Goal: Task Accomplishment & Management: Use online tool/utility

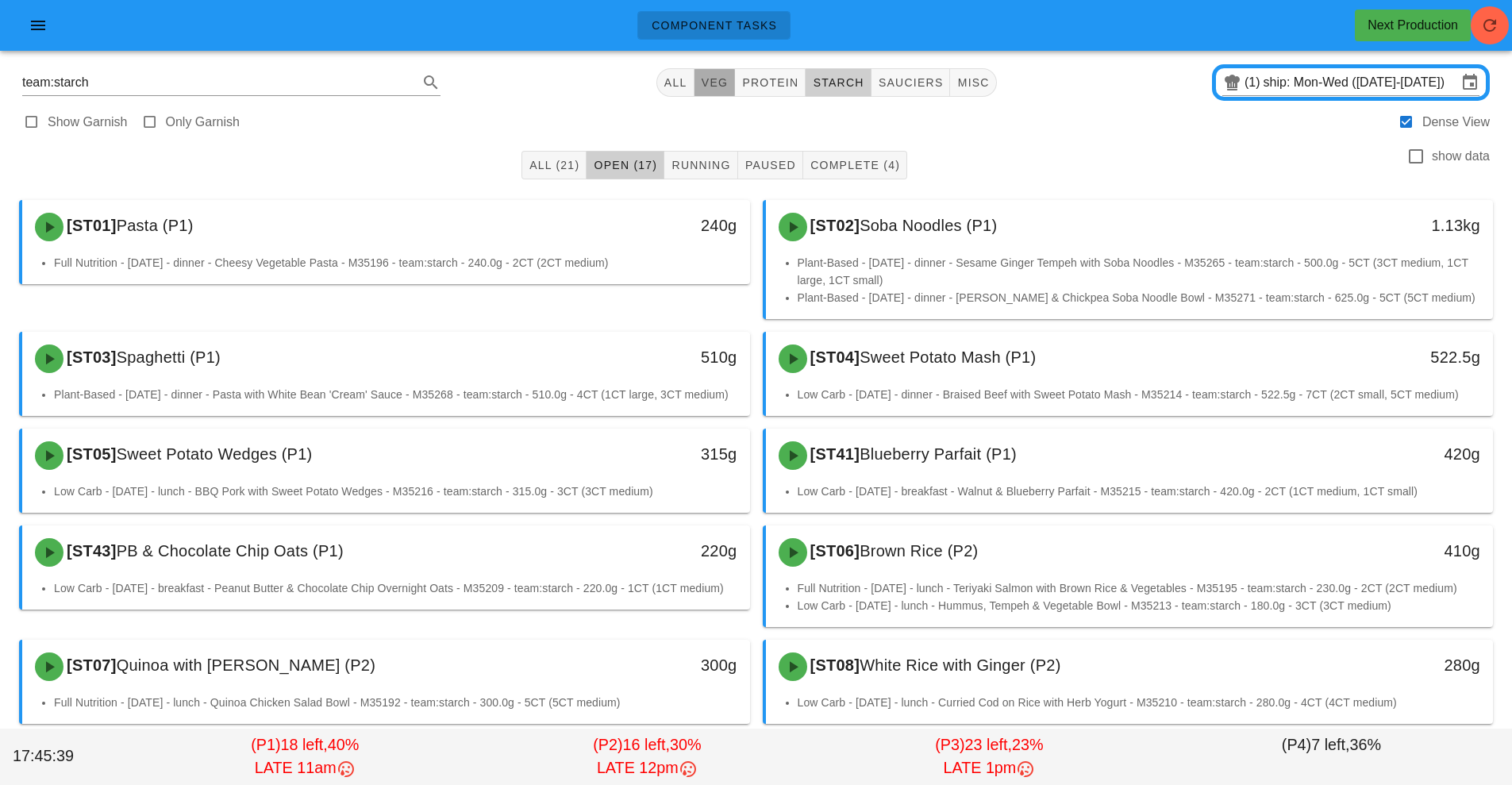
click at [708, 86] on span "veg" at bounding box center [715, 82] width 28 height 13
type input "team:veg"
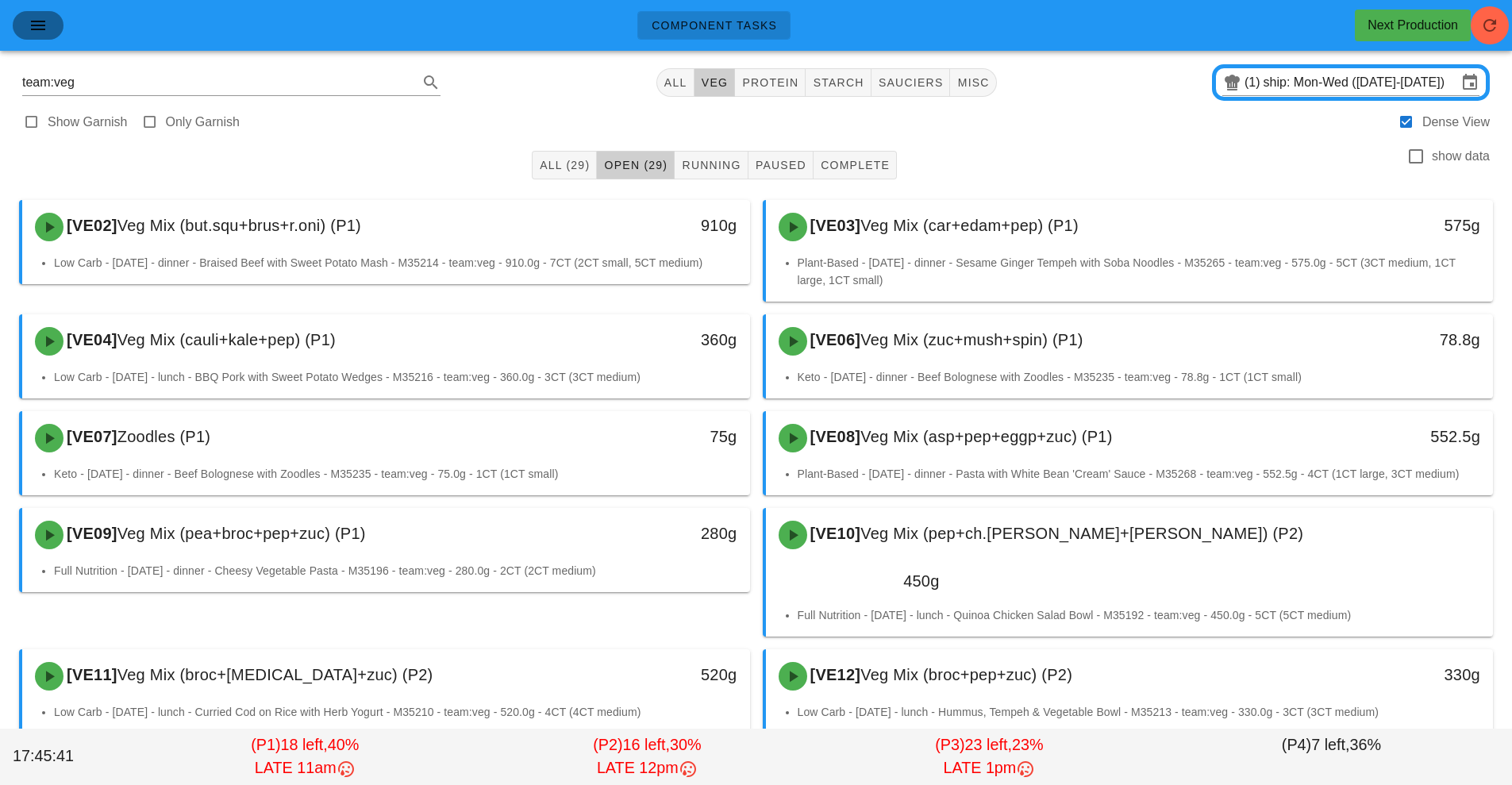
click at [32, 37] on button "button" at bounding box center [38, 26] width 51 height 29
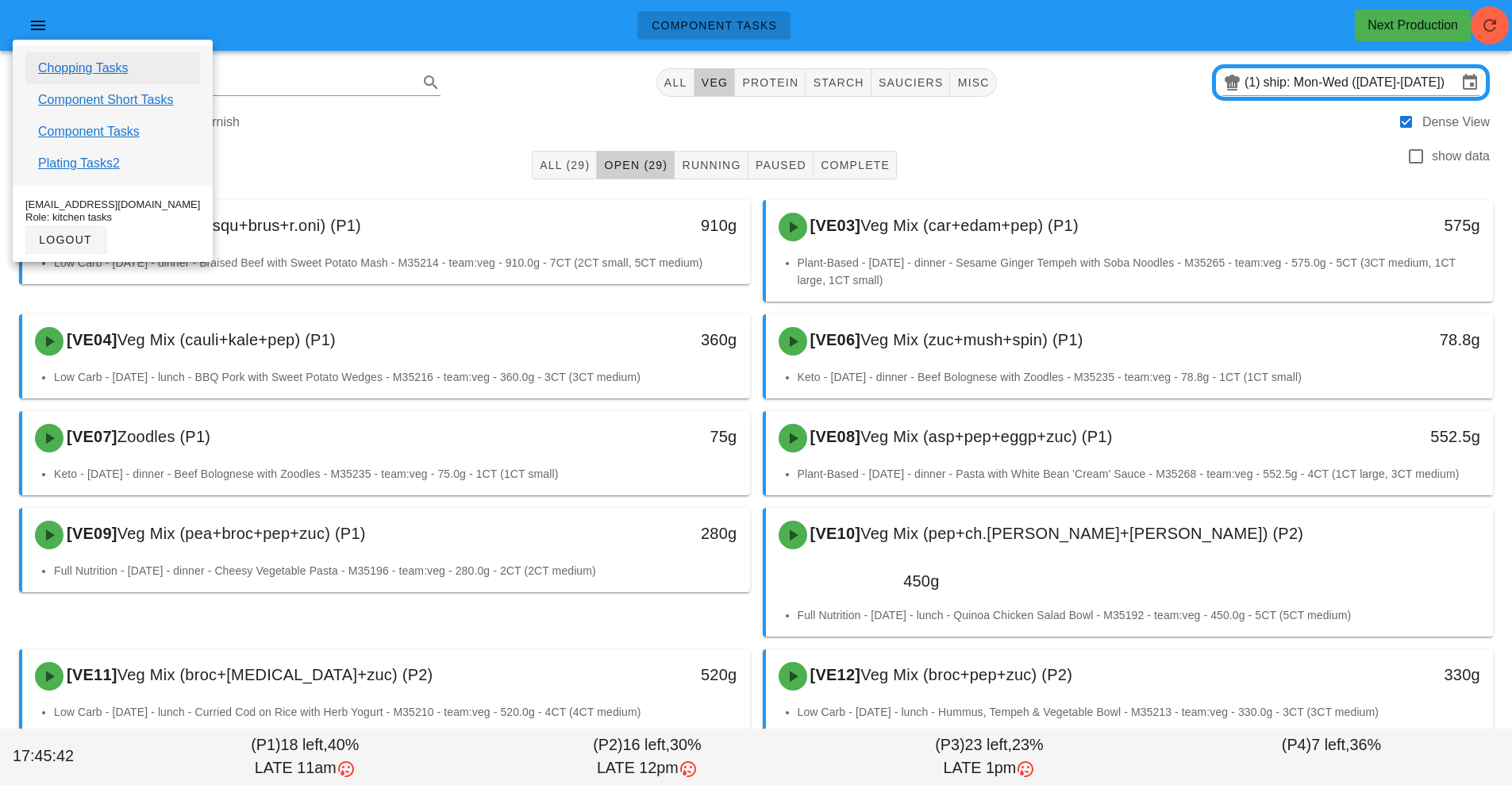
click at [125, 71] on link "Chopping Tasks" at bounding box center [84, 68] width 90 height 19
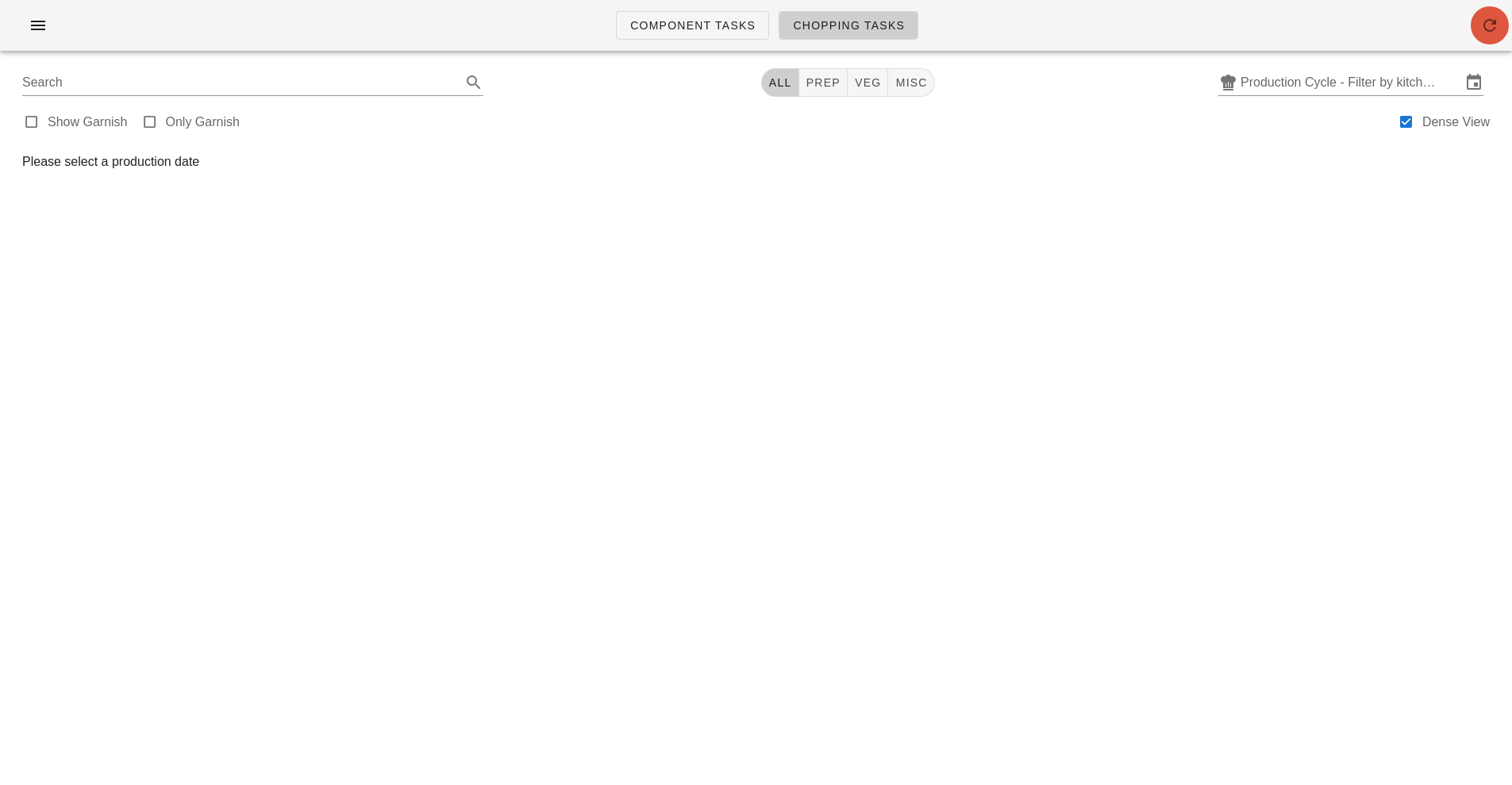
click at [1492, 29] on icon "button" at bounding box center [1490, 26] width 19 height 19
click at [1338, 75] on input "Production Cycle - Filter by kitchen production schedules" at bounding box center [1351, 83] width 221 height 26
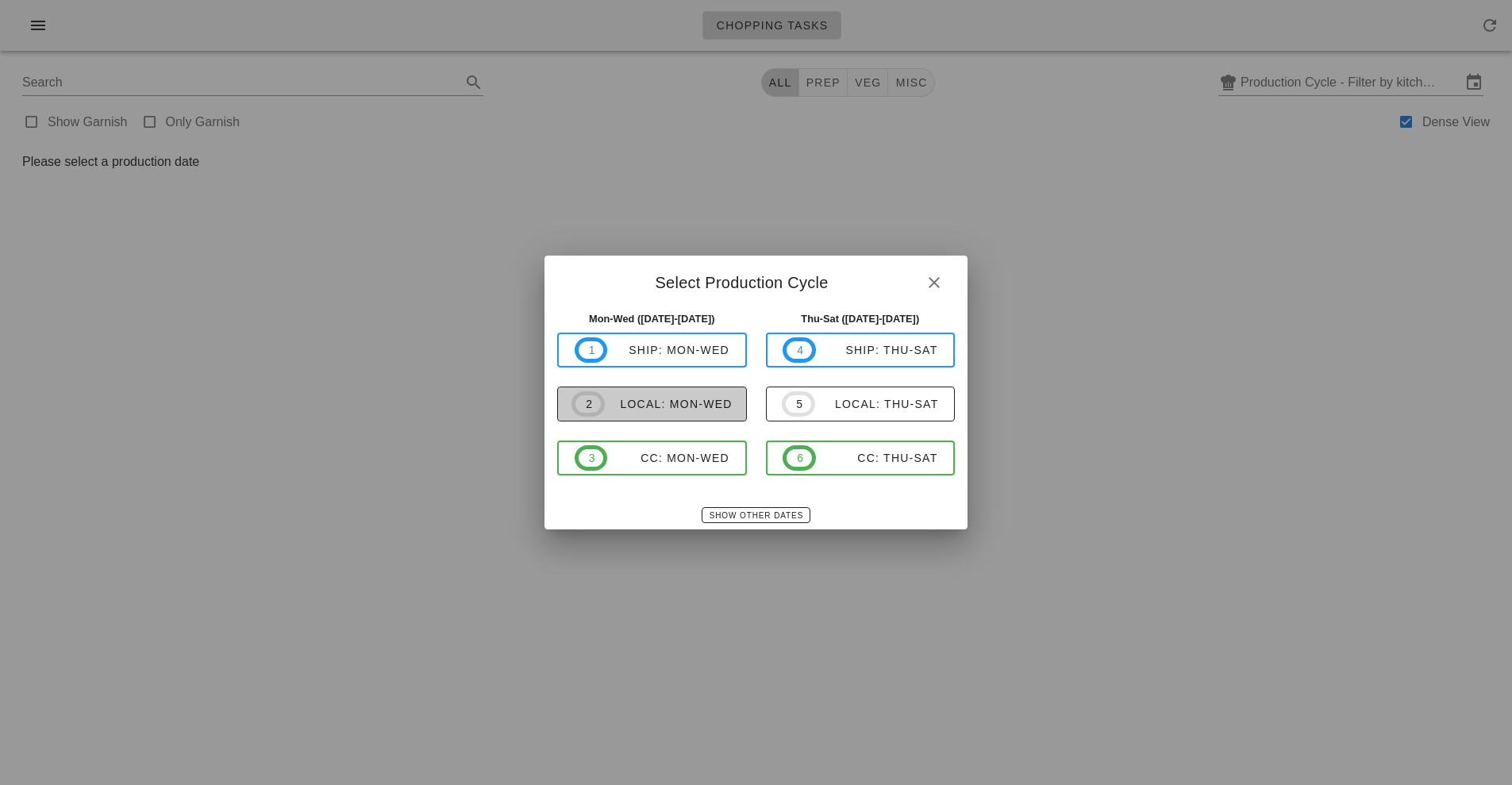
click at [675, 394] on span "2 local: Mon-Wed" at bounding box center [652, 404] width 161 height 26
type input "local: Mon-Wed (Aug 25-Aug 27)"
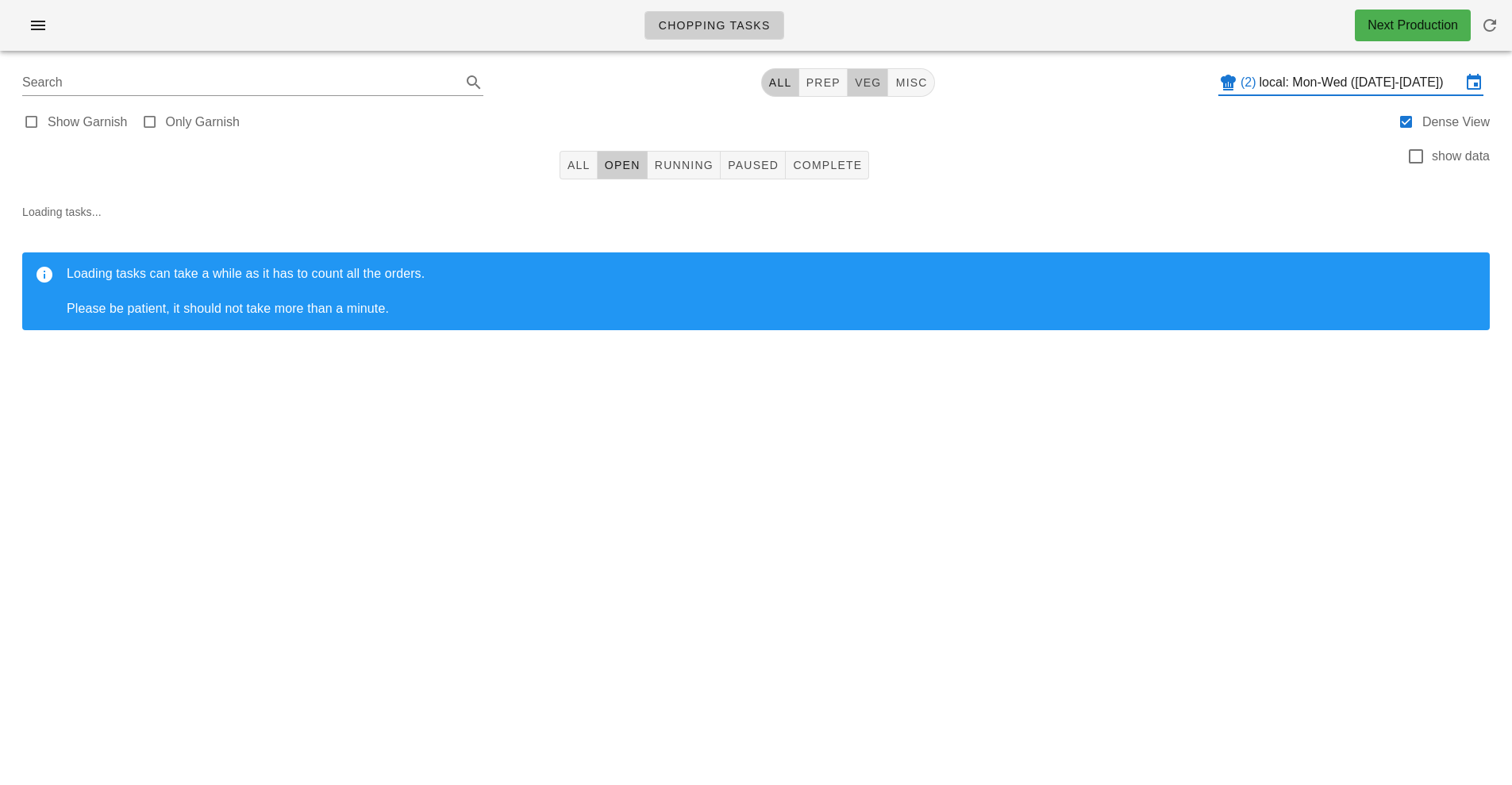
click at [882, 88] on span "veg" at bounding box center [868, 82] width 28 height 13
type input "team:veg"
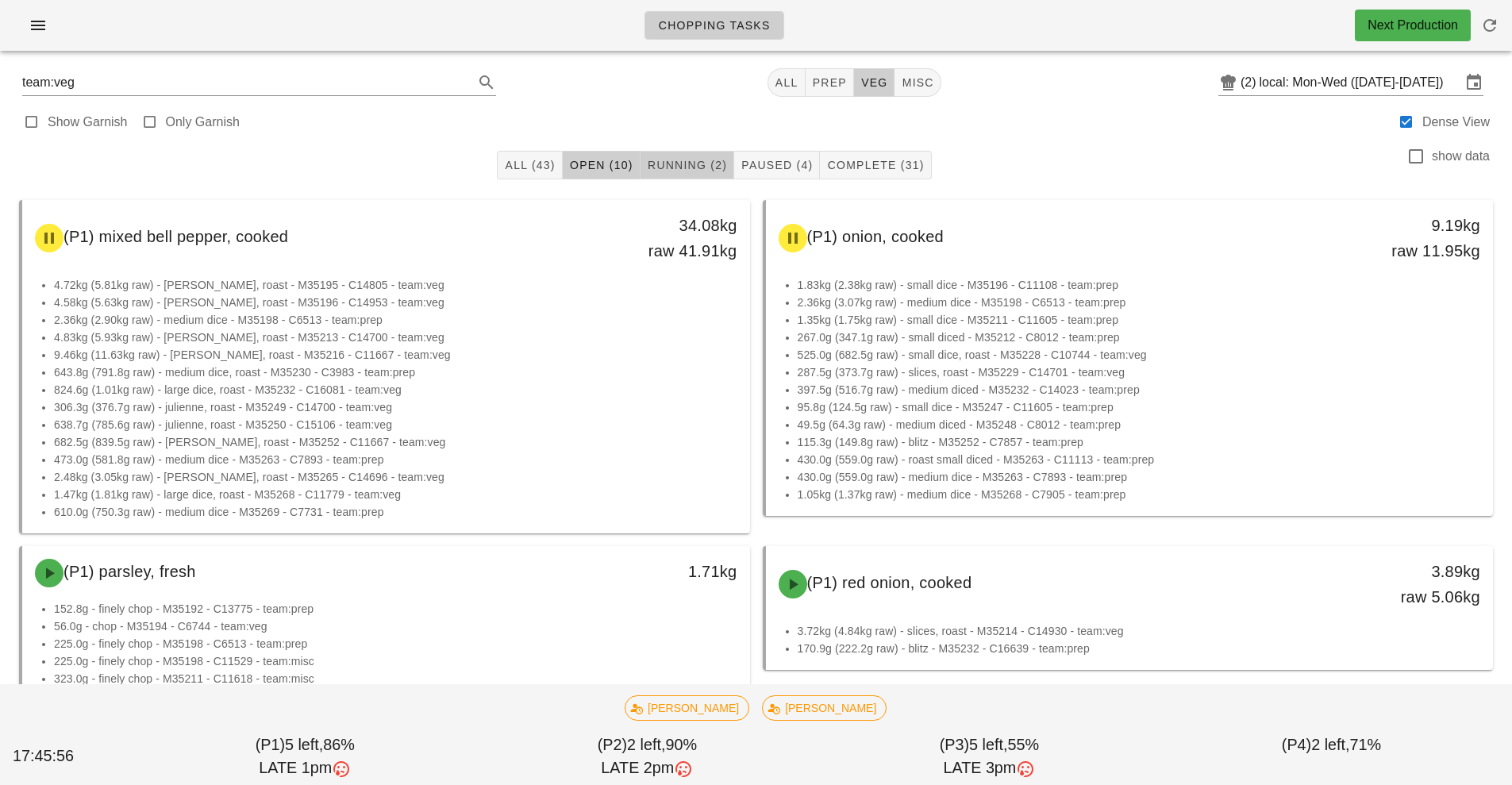
click at [678, 168] on span "Running (2)" at bounding box center [687, 165] width 80 height 13
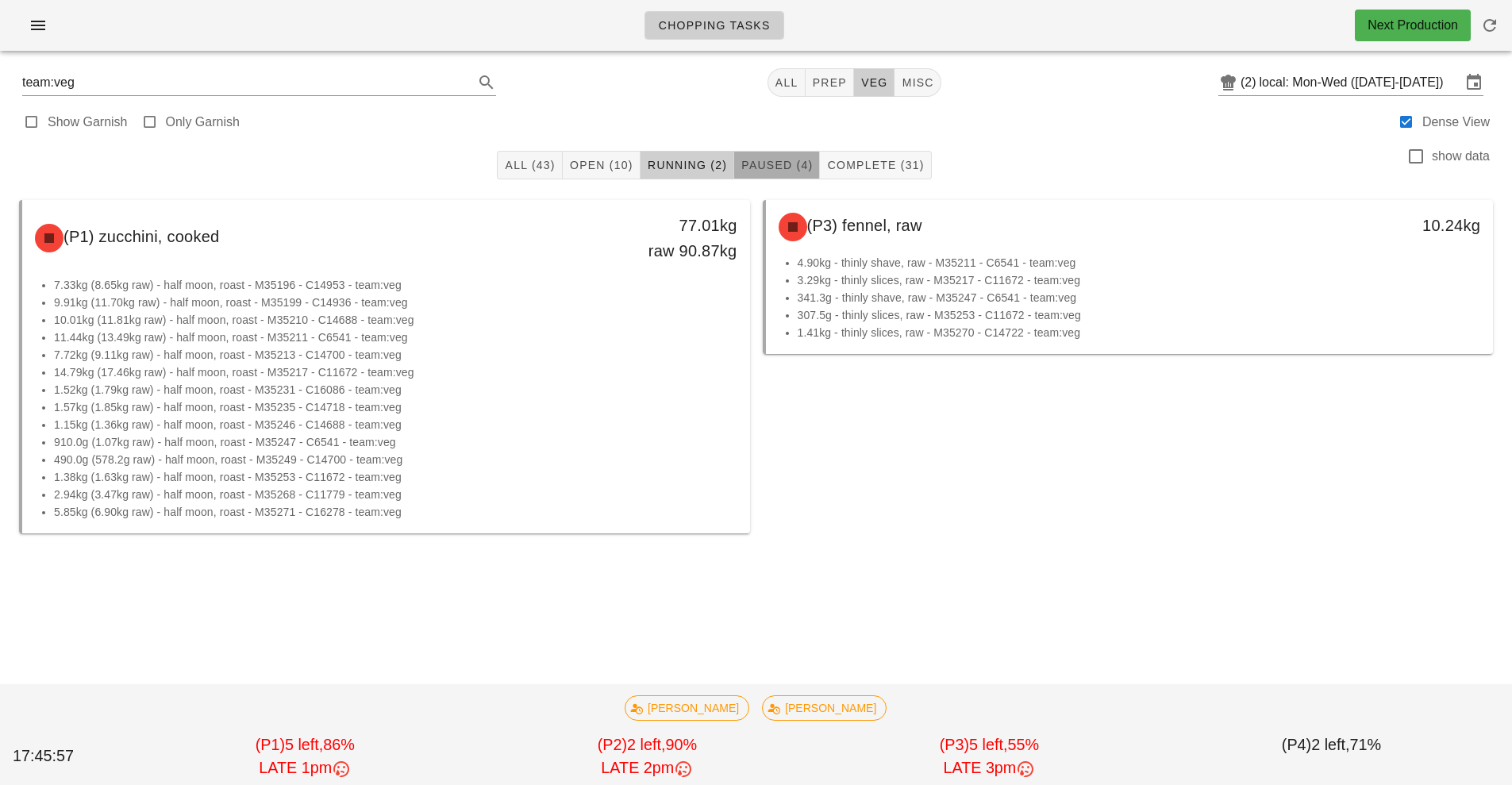
click at [786, 170] on span "Paused (4)" at bounding box center [776, 165] width 72 height 13
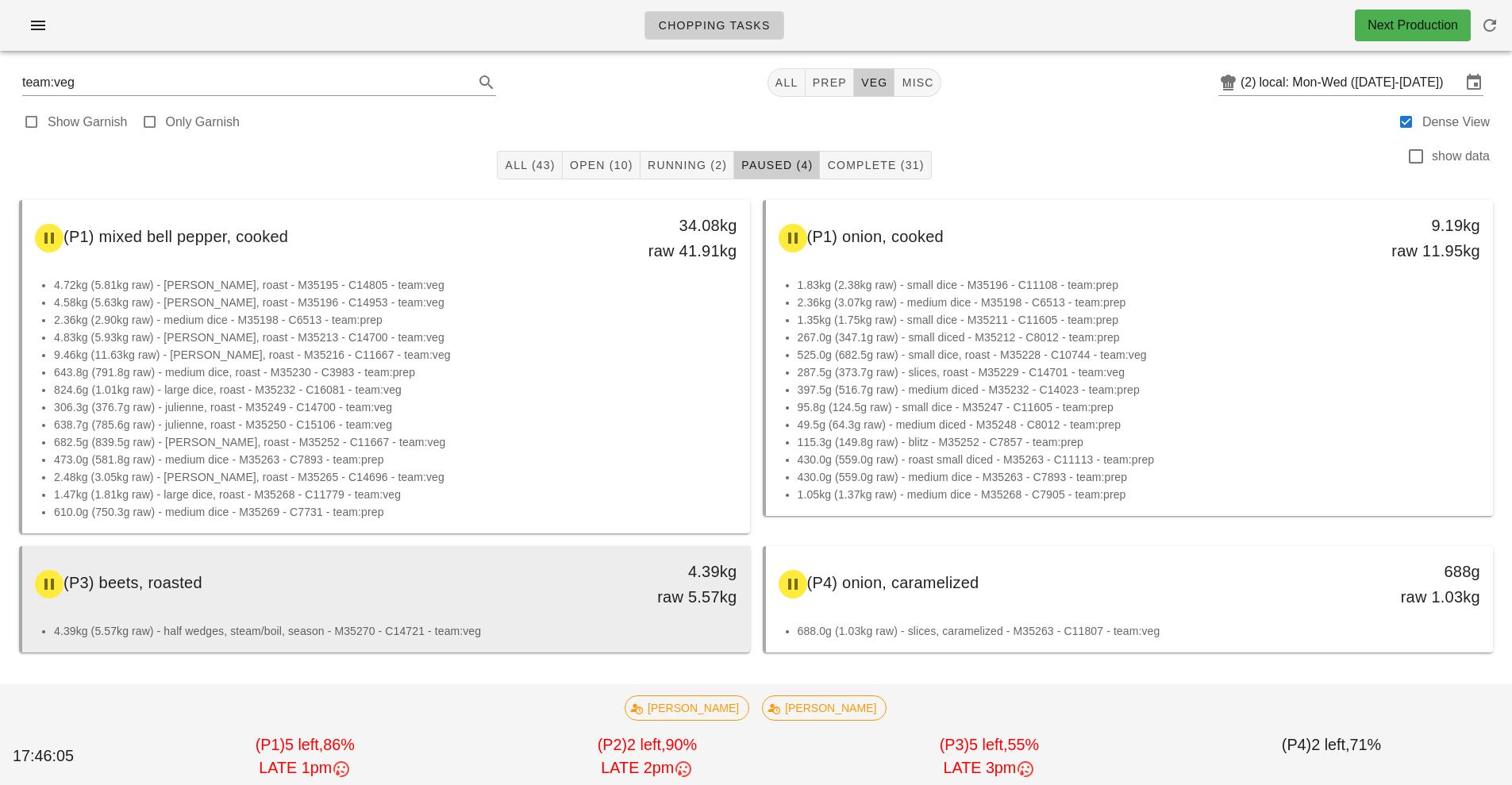
click at [585, 591] on div "4.39kg raw 5.57kg" at bounding box center [656, 584] width 161 height 51
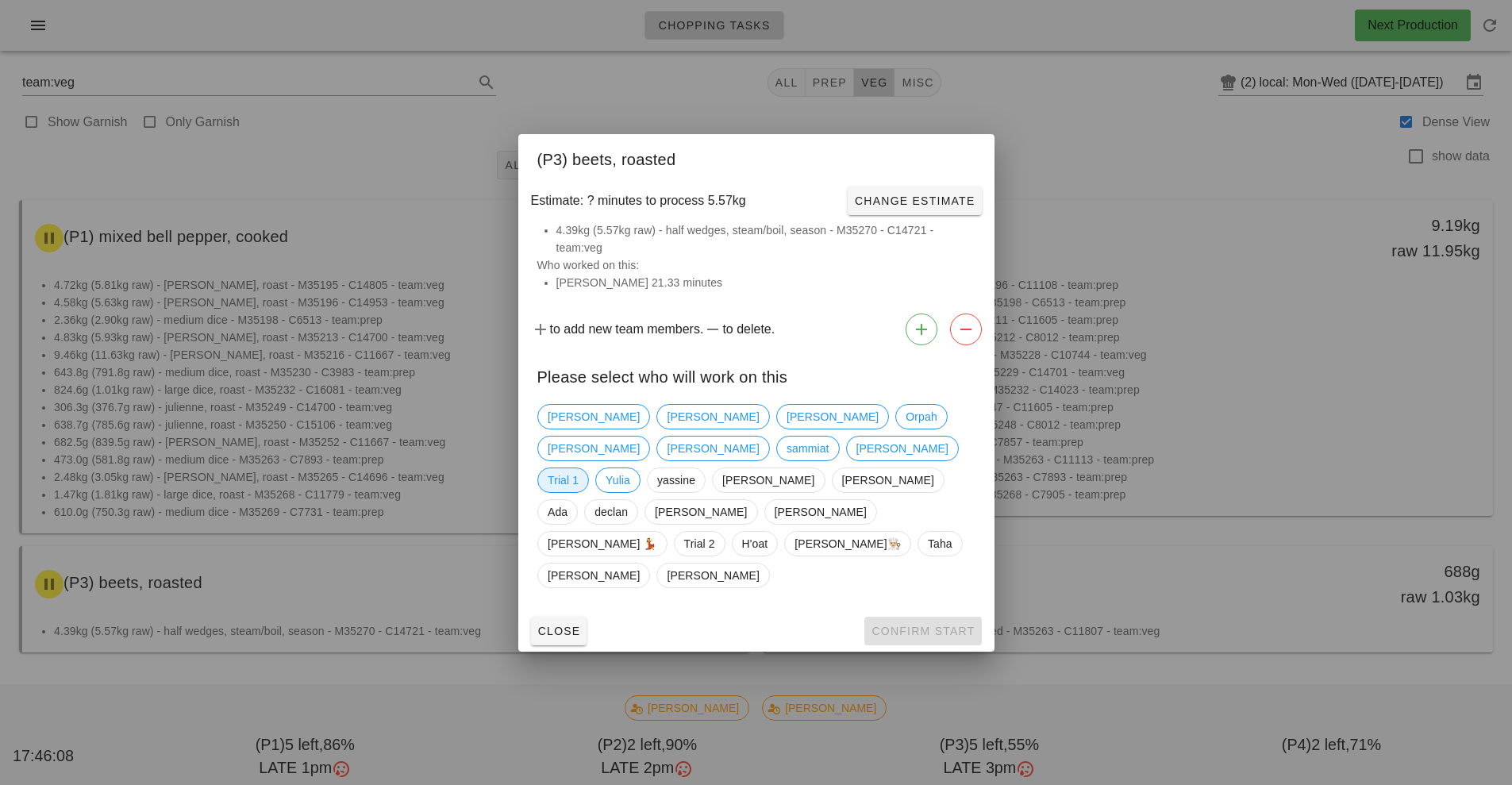
click at [579, 476] on span "Trial 1" at bounding box center [563, 480] width 31 height 24
click at [941, 625] on span "Confirm Start" at bounding box center [923, 631] width 104 height 13
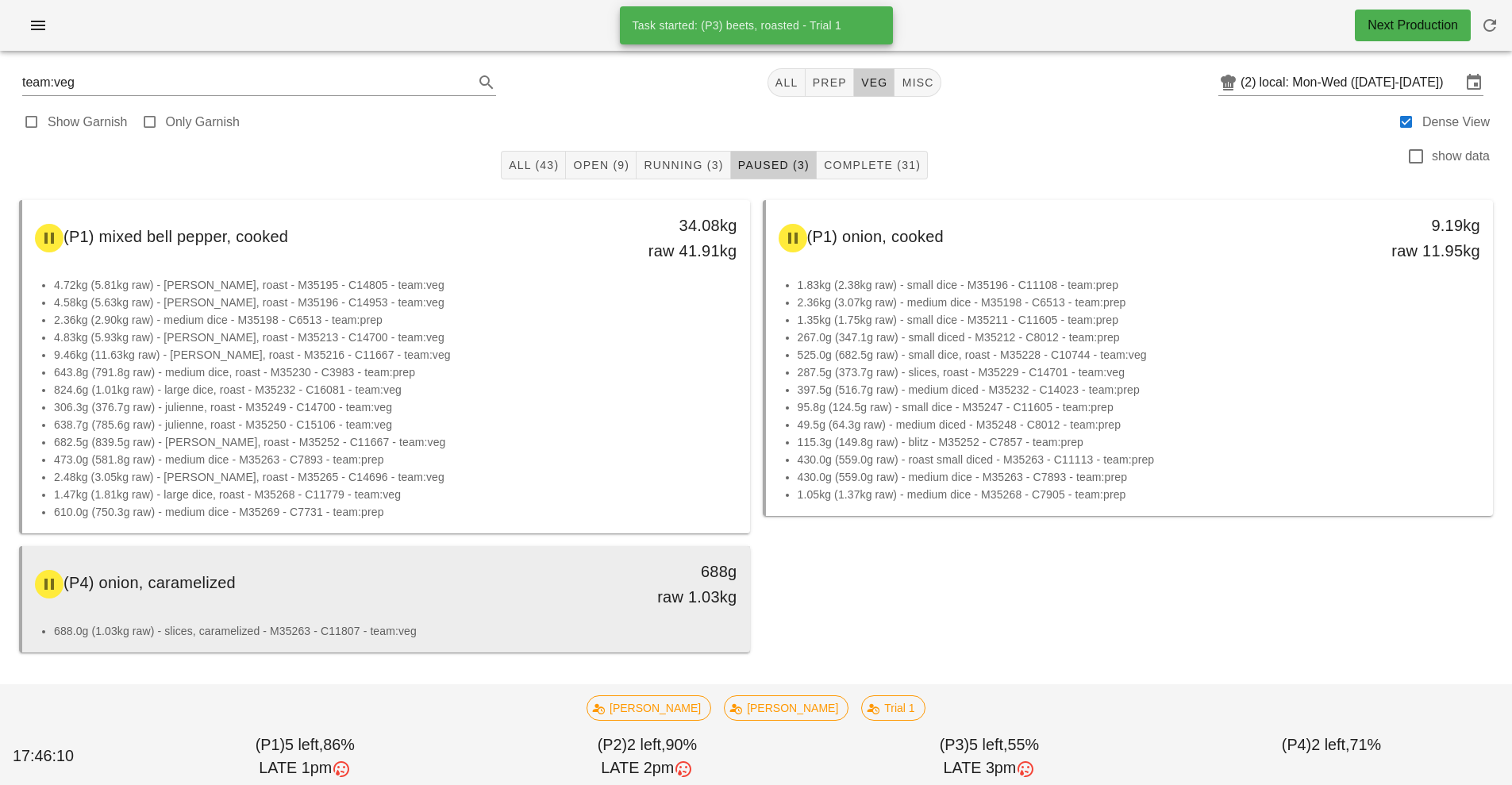
click at [582, 591] on div "688g raw 1.03kg" at bounding box center [656, 584] width 161 height 51
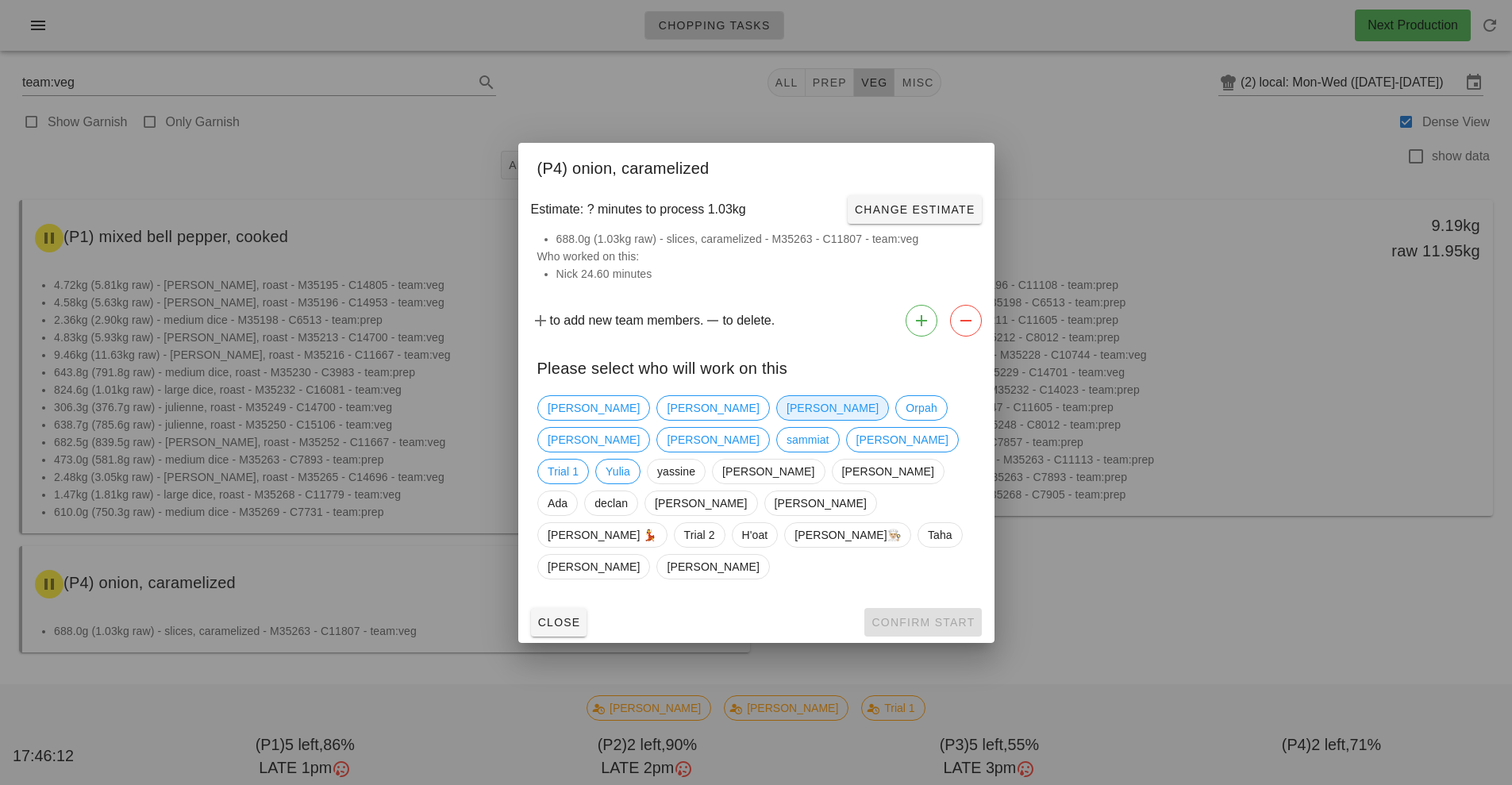
click at [785, 419] on span "Nick" at bounding box center [831, 407] width 92 height 24
click at [928, 608] on button "Confirm Start" at bounding box center [923, 622] width 117 height 29
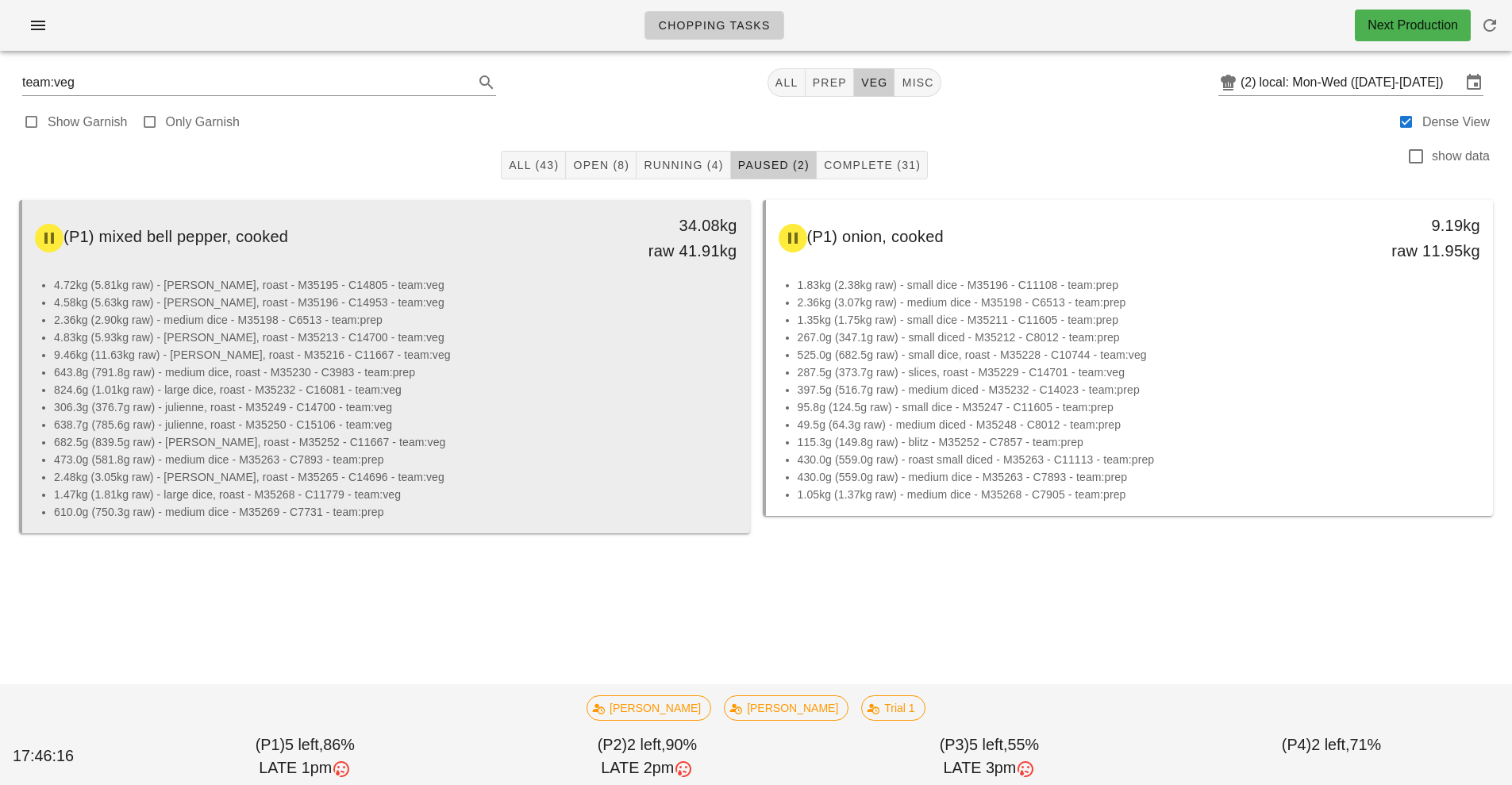
click at [424, 386] on li "824.6g (1.01kg raw) - large dice, roast - M35232 - C16081 - team:veg" at bounding box center [395, 390] width 683 height 17
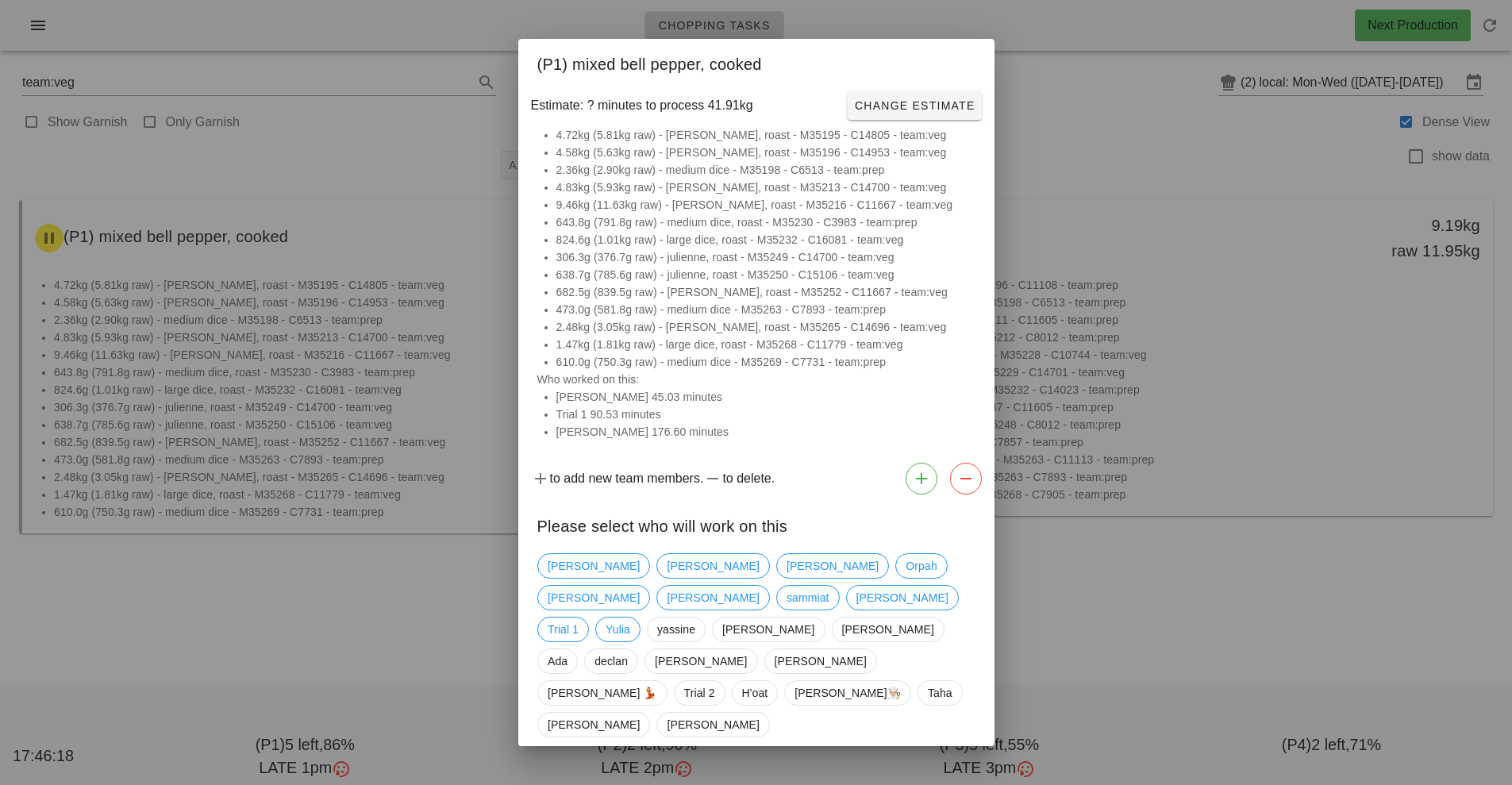
click at [381, 646] on div at bounding box center [756, 392] width 1512 height 785
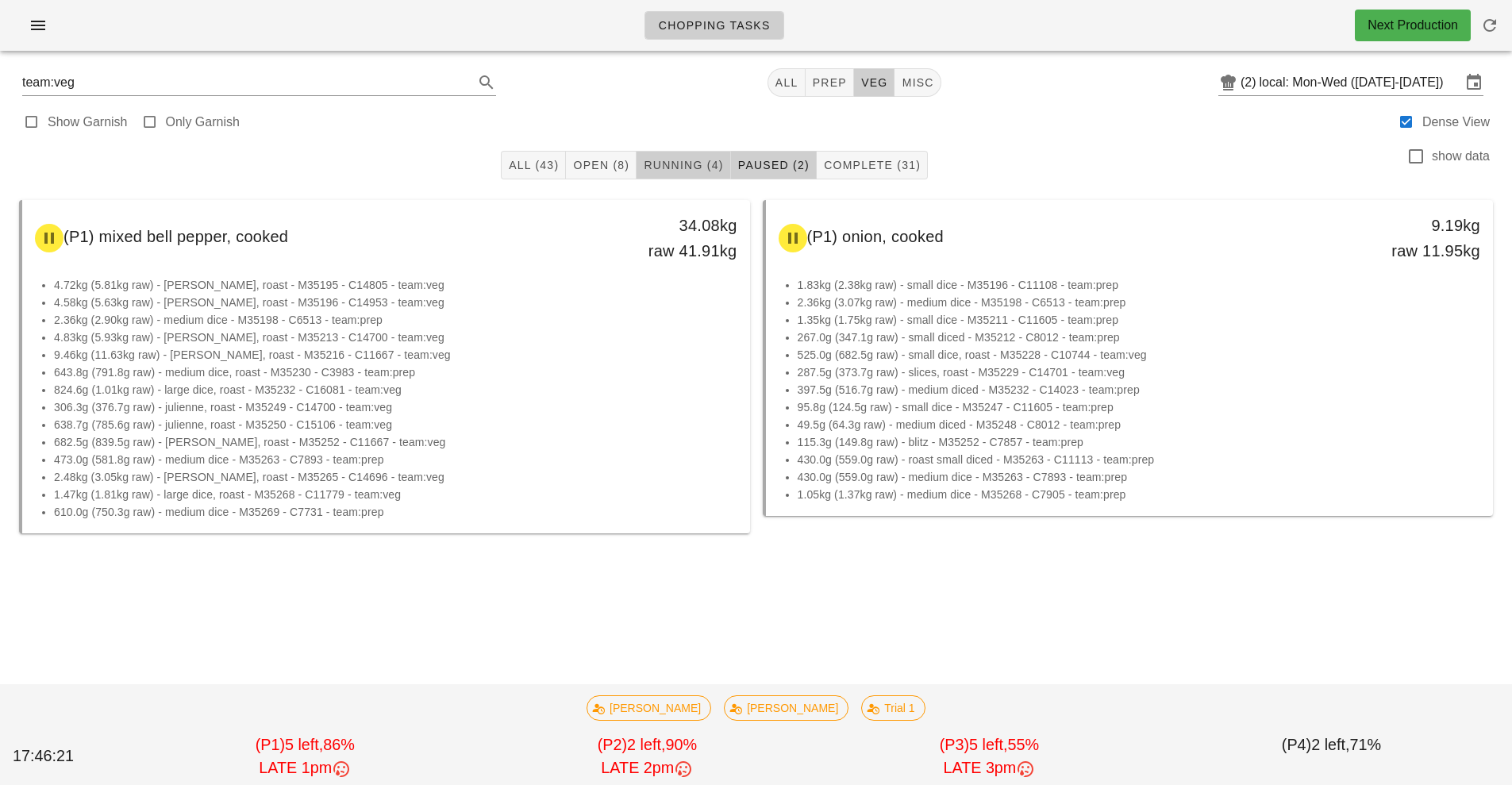
click at [681, 163] on span "Running (4)" at bounding box center [683, 165] width 80 height 13
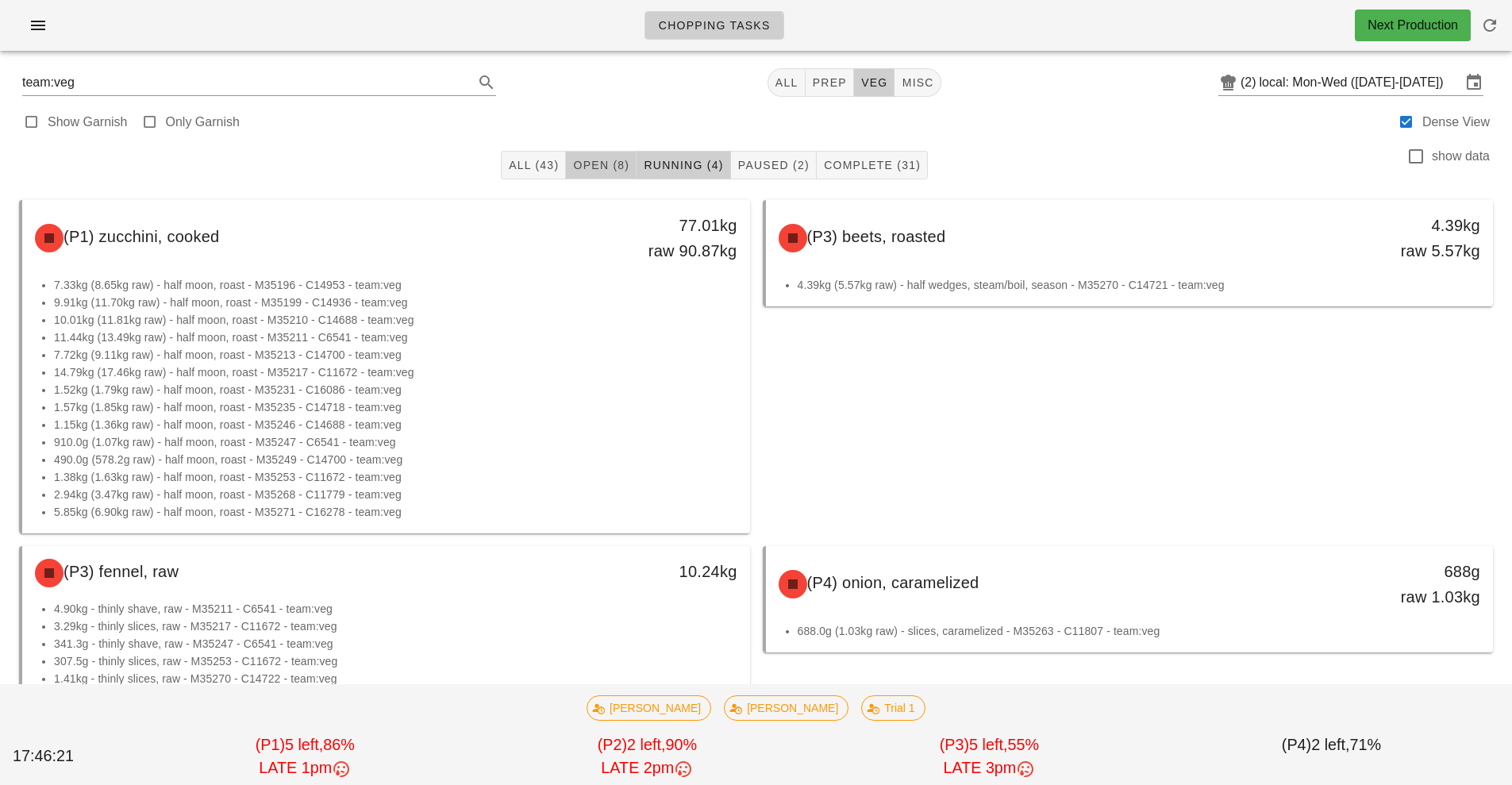
click at [598, 170] on span "Open (8)" at bounding box center [600, 165] width 57 height 13
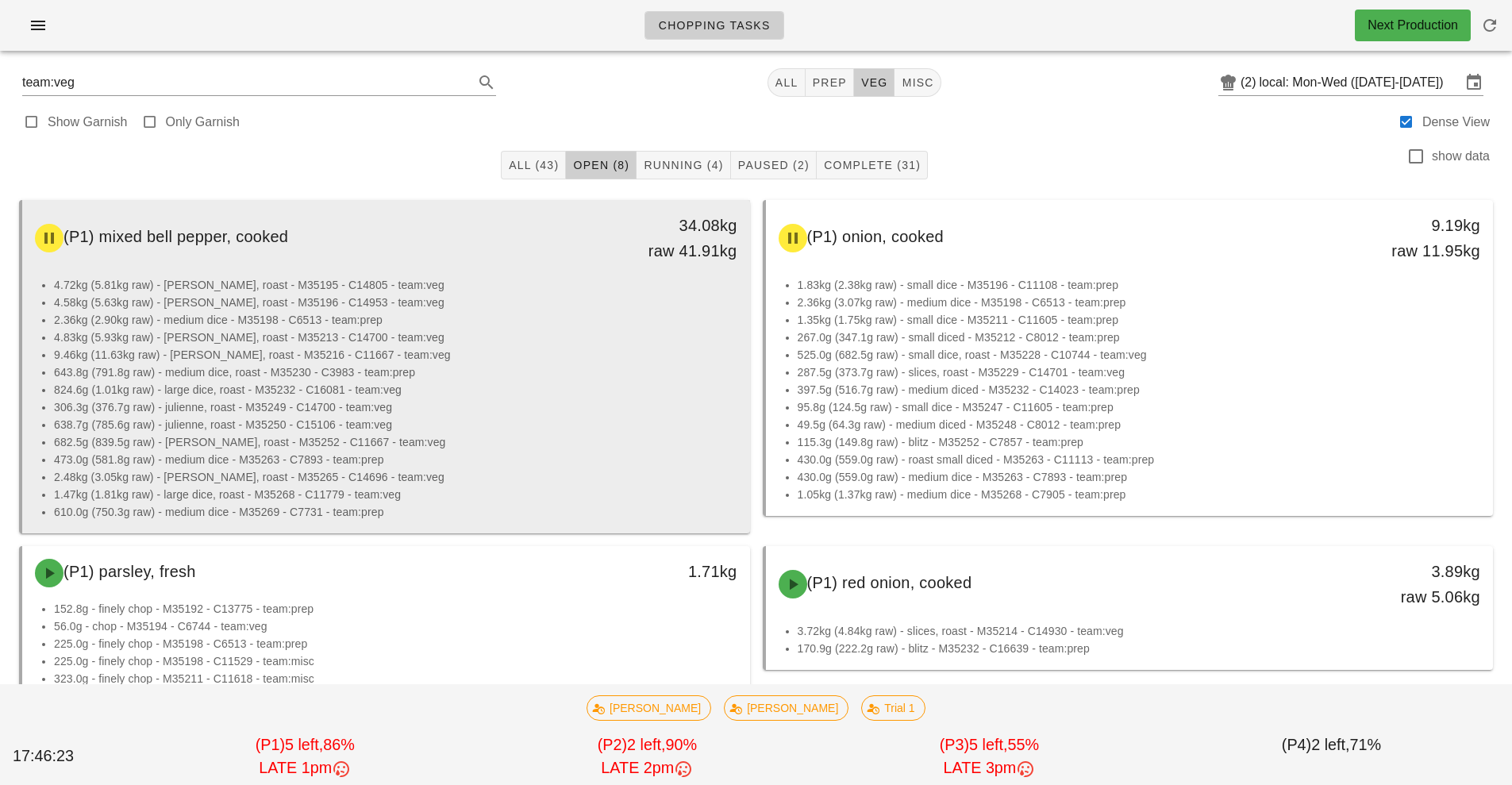
click at [377, 357] on li "9.46kg (11.63kg raw) - julienne, roast - M35216 - C11667 - team:veg" at bounding box center [395, 355] width 683 height 17
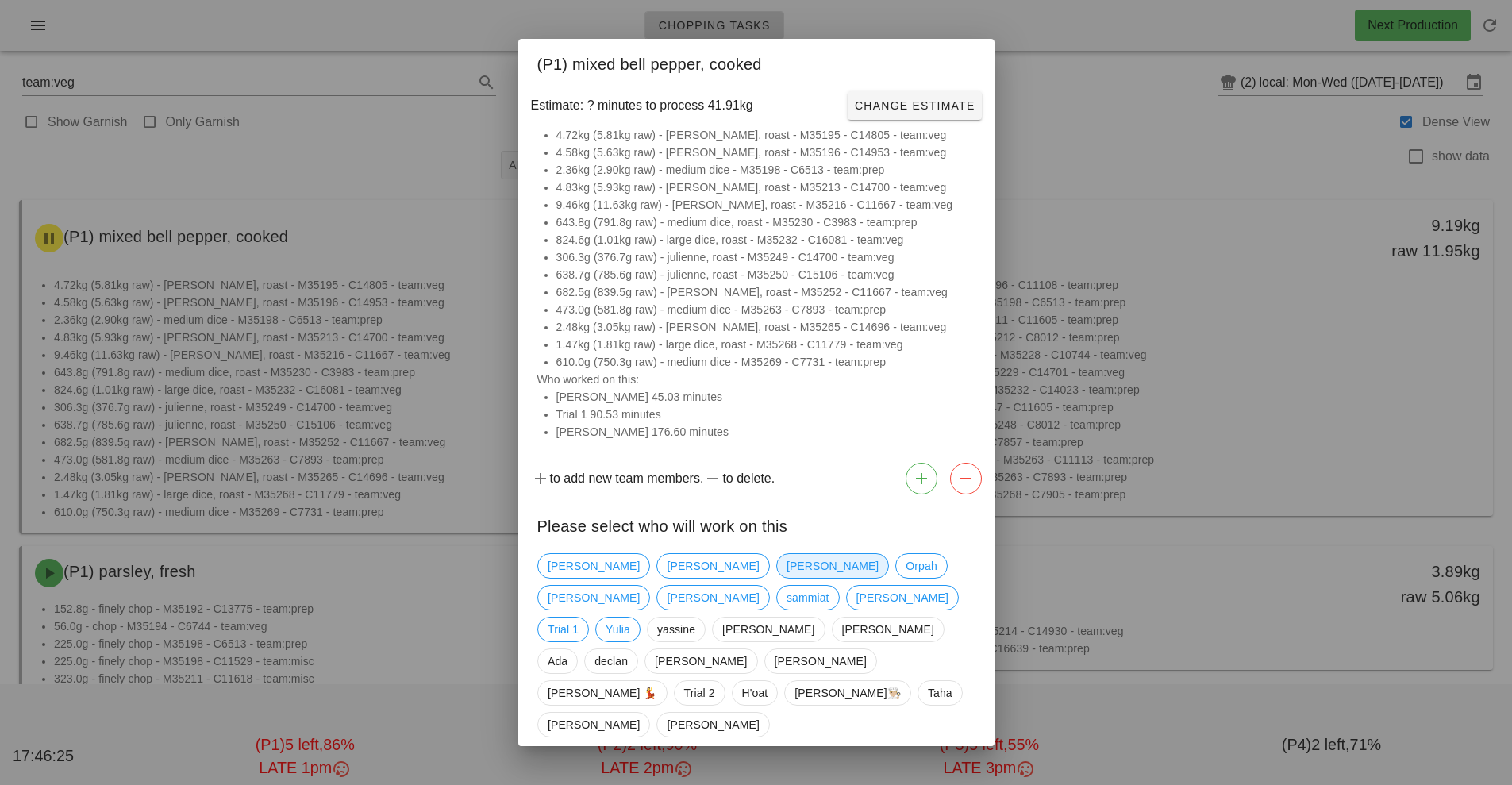
click at [785, 573] on span "Nick" at bounding box center [831, 566] width 92 height 24
click at [957, 773] on span "Confirm Start" at bounding box center [923, 779] width 104 height 13
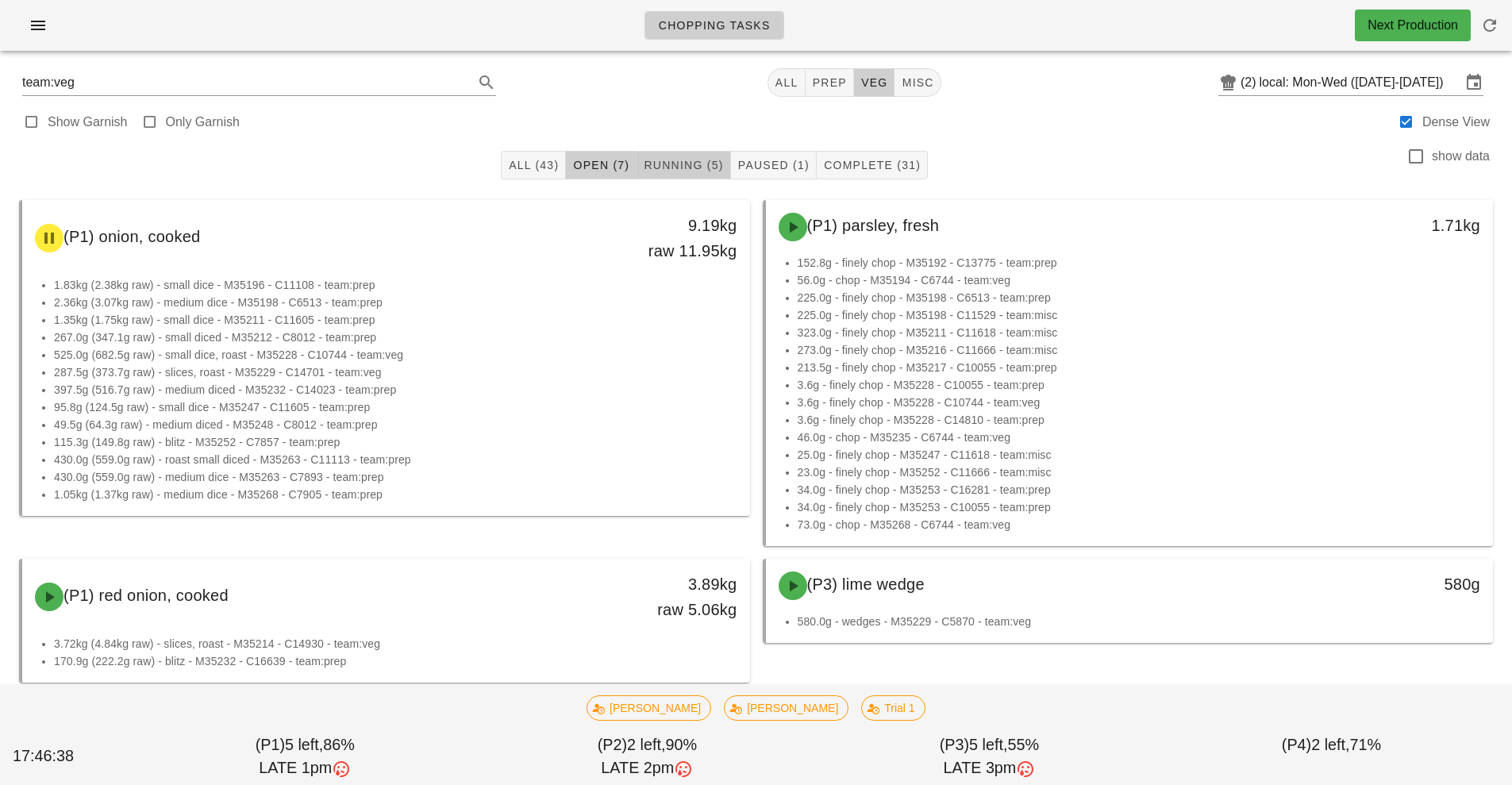
click at [683, 166] on span "Running (5)" at bounding box center [683, 165] width 80 height 13
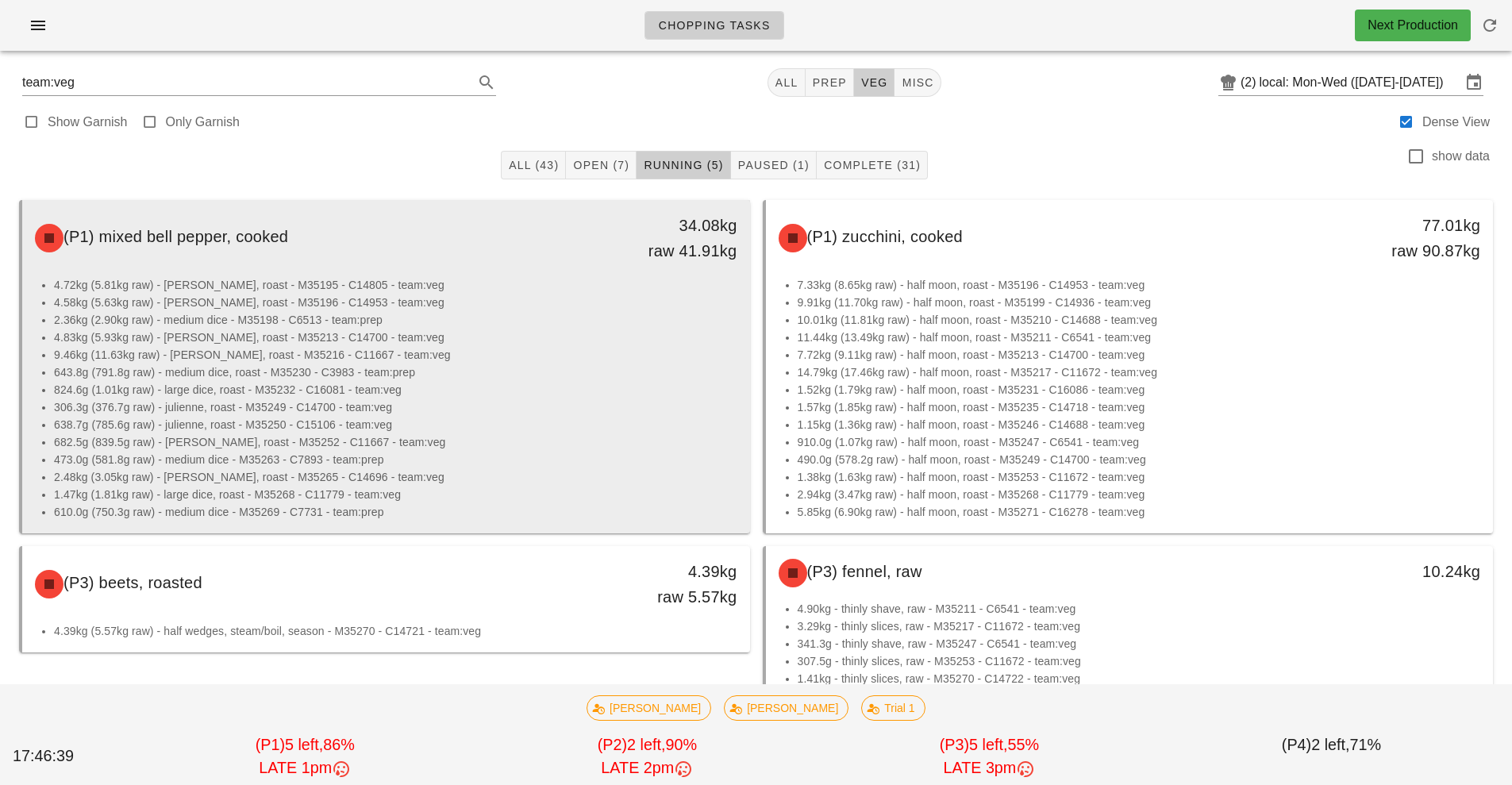
click at [553, 378] on li "643.8g (791.8g raw) - medium dice, roast - M35230 - C3983 - team:prep" at bounding box center [395, 372] width 683 height 17
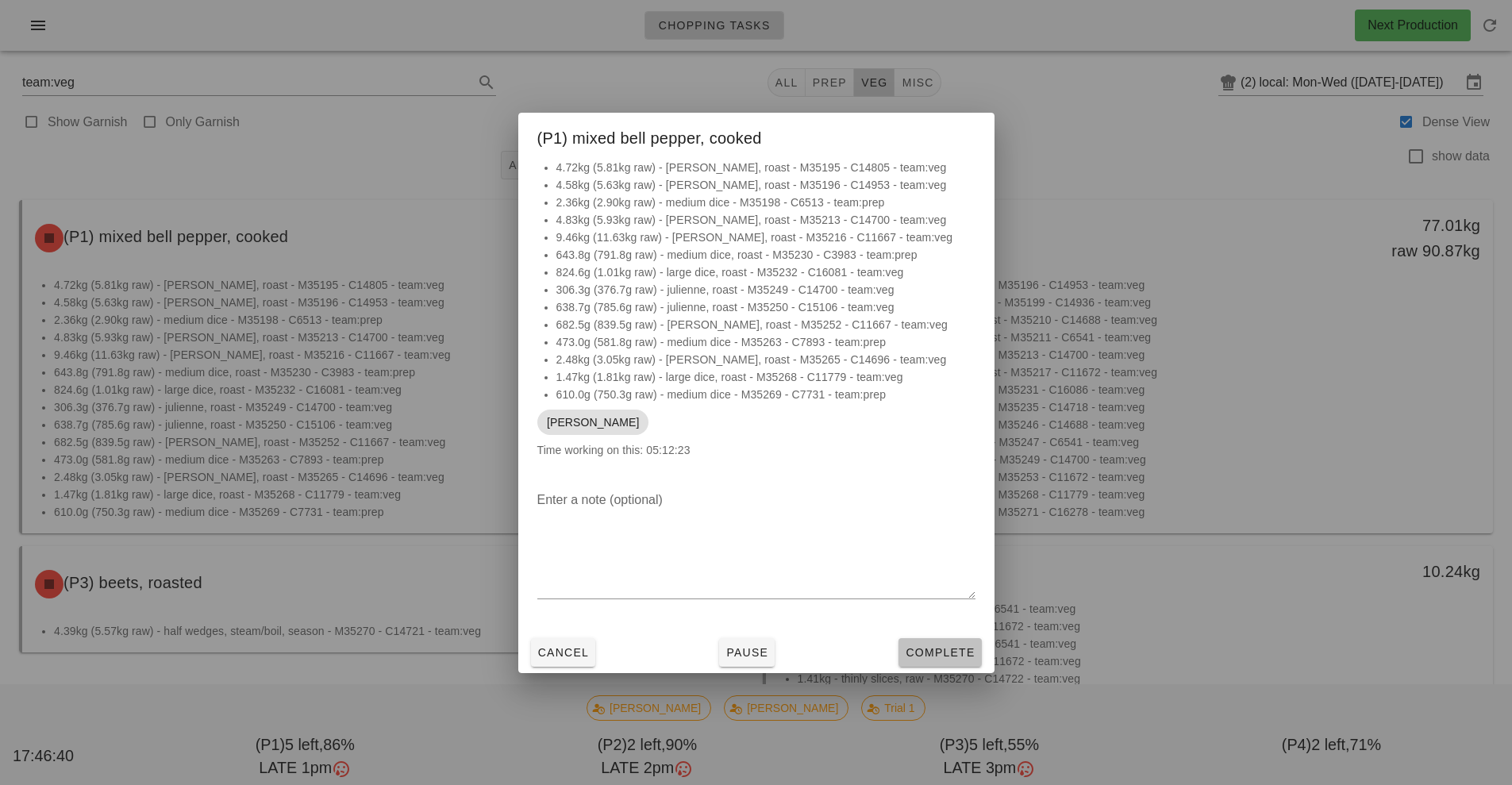
click at [940, 656] on span "Complete" at bounding box center [940, 652] width 70 height 13
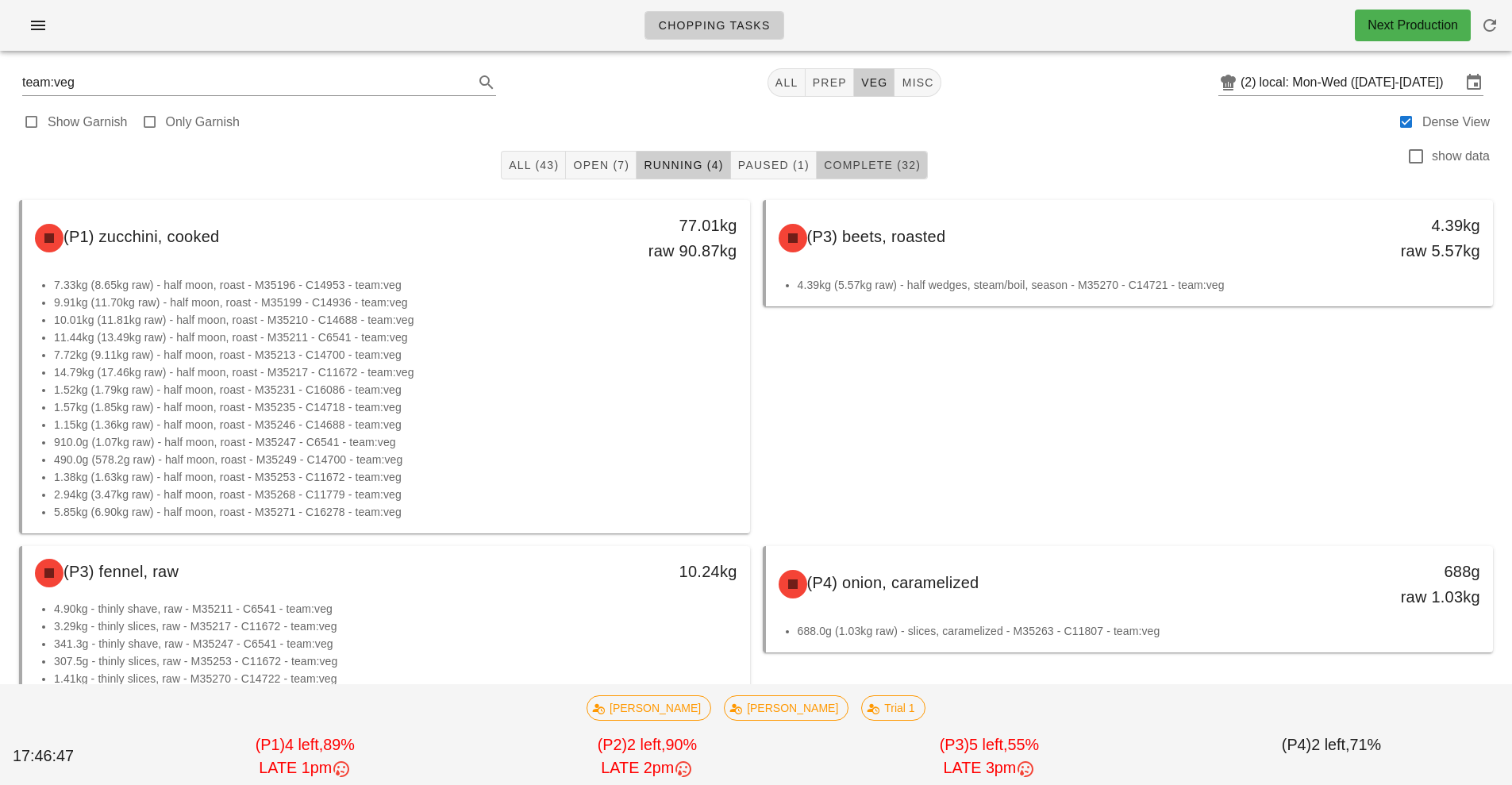
click at [889, 170] on span "Complete (32)" at bounding box center [872, 165] width 97 height 13
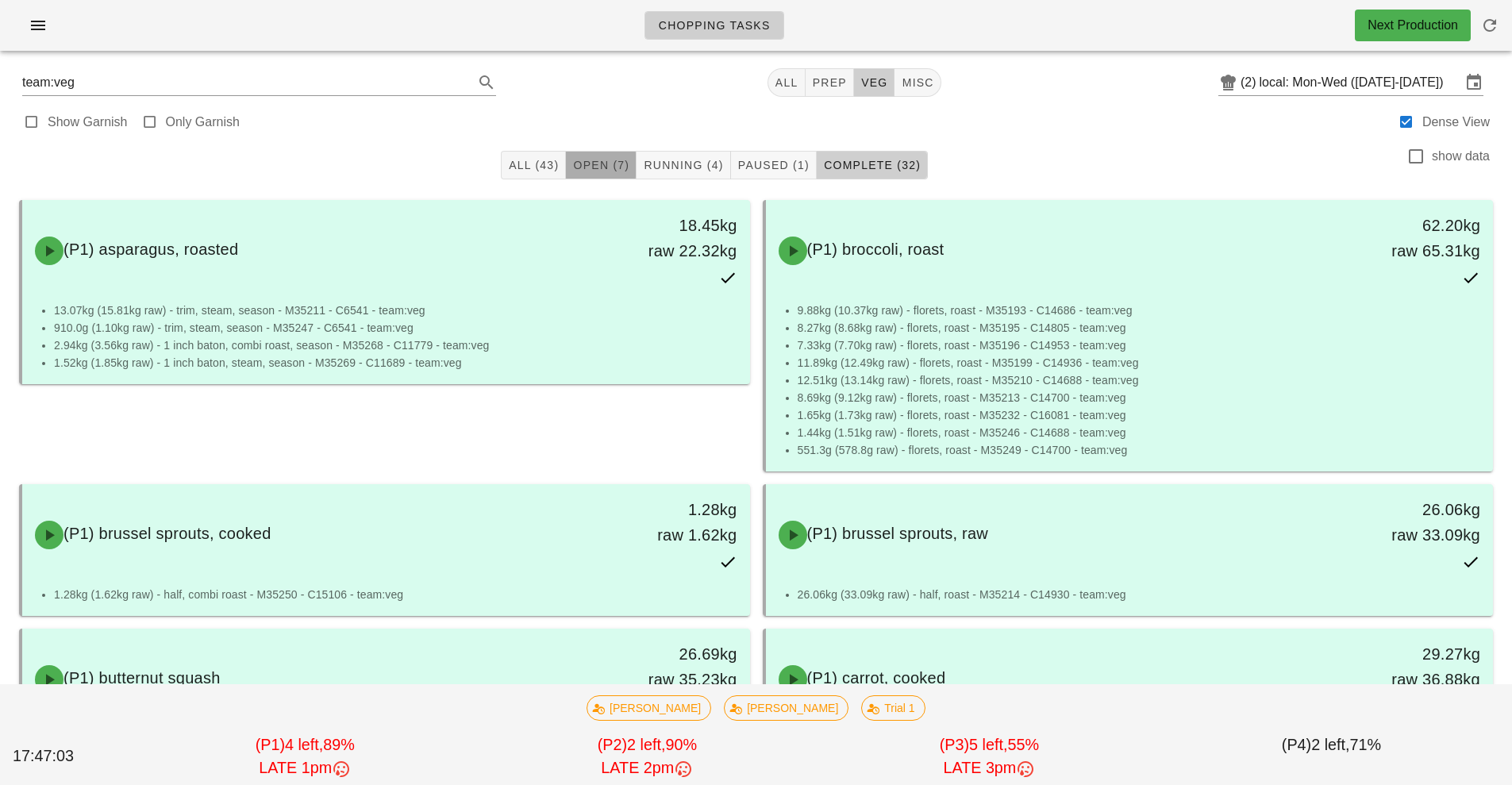
click at [582, 168] on span "Open (7)" at bounding box center [600, 165] width 57 height 13
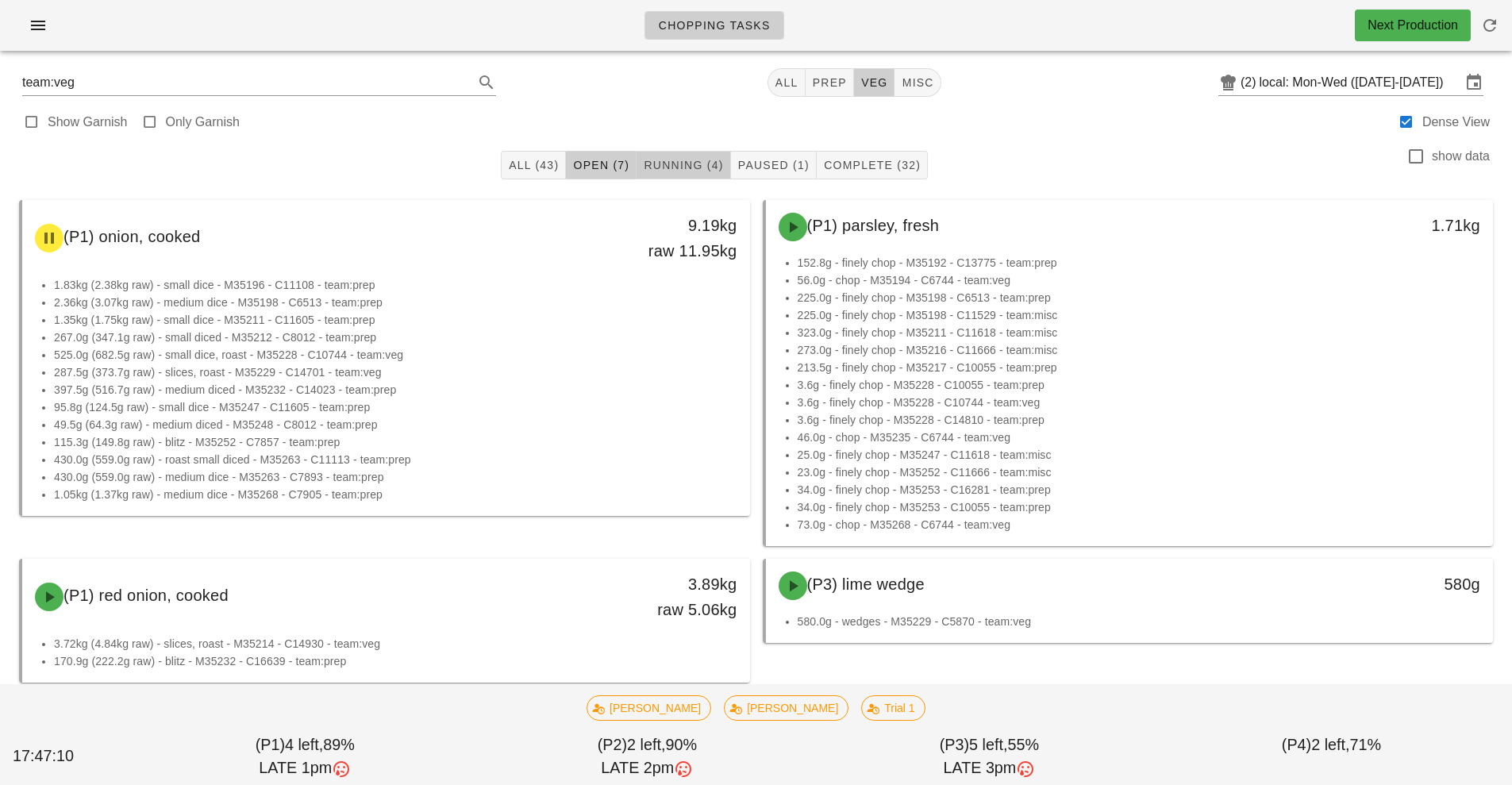
click at [684, 167] on span "Running (4)" at bounding box center [683, 165] width 80 height 13
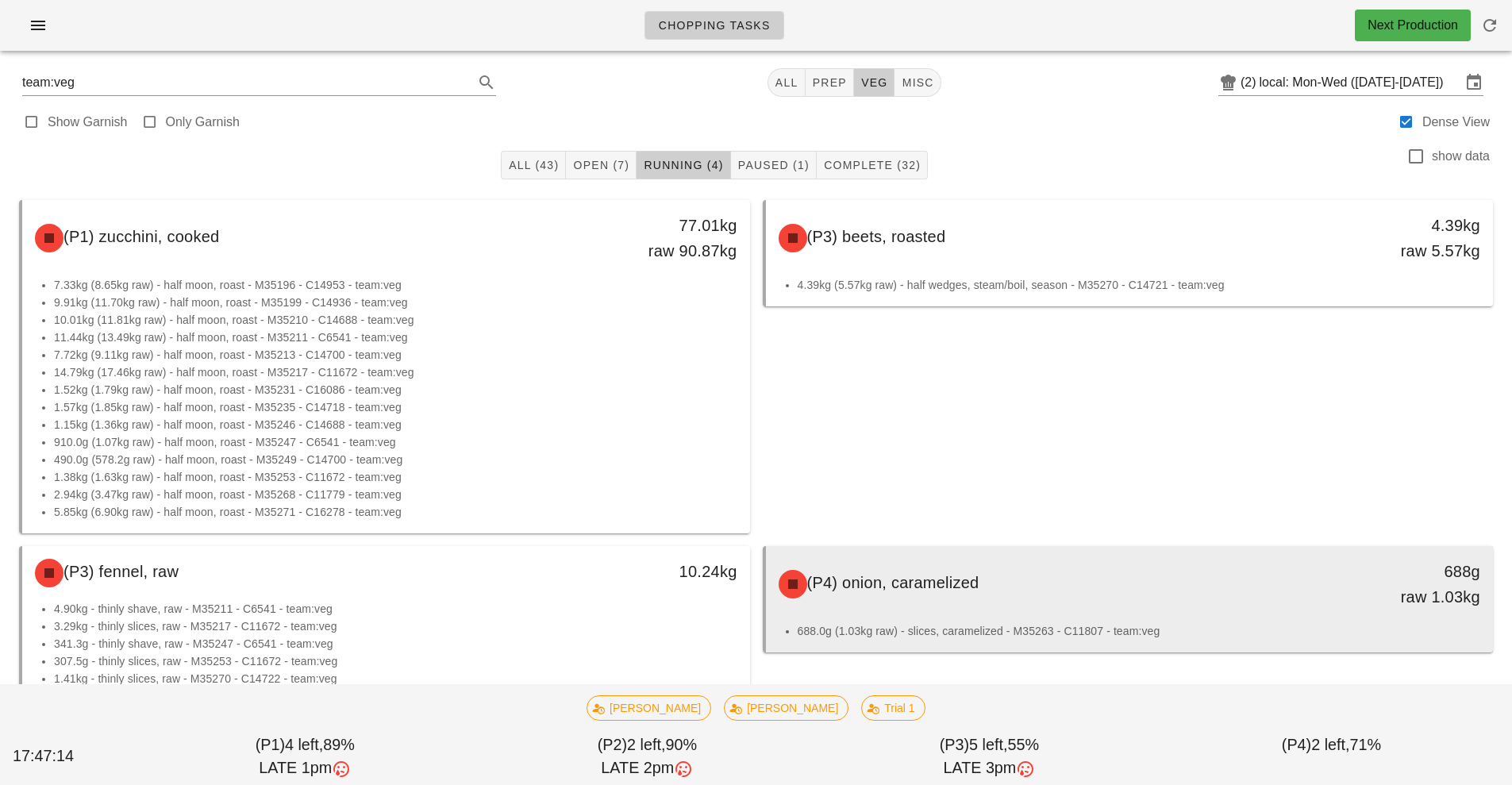
click at [1037, 610] on div "(P4) onion, caramelized 688g raw 1.03kg" at bounding box center [1130, 584] width 721 height 70
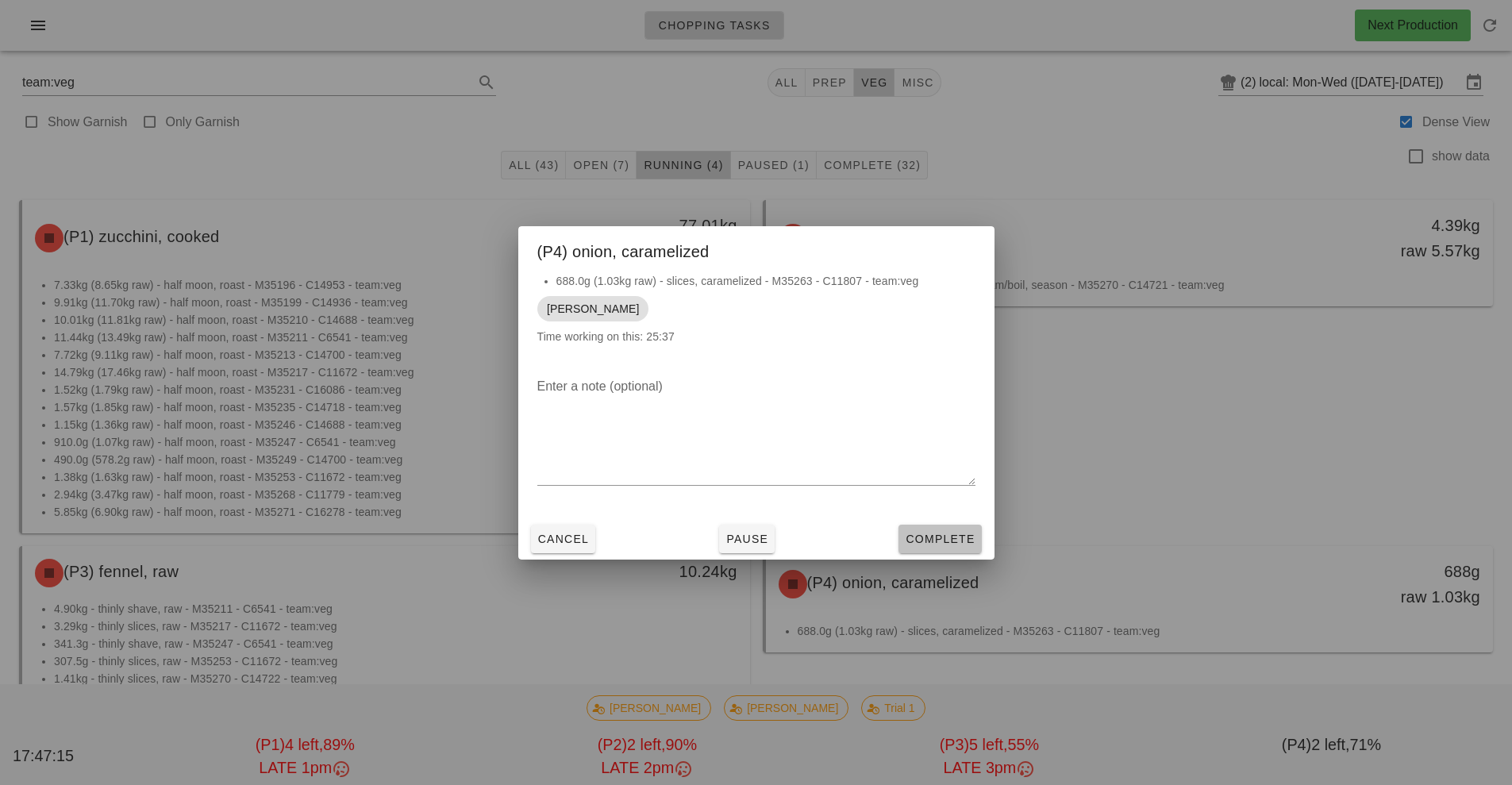
click at [940, 537] on span "Complete" at bounding box center [940, 539] width 70 height 13
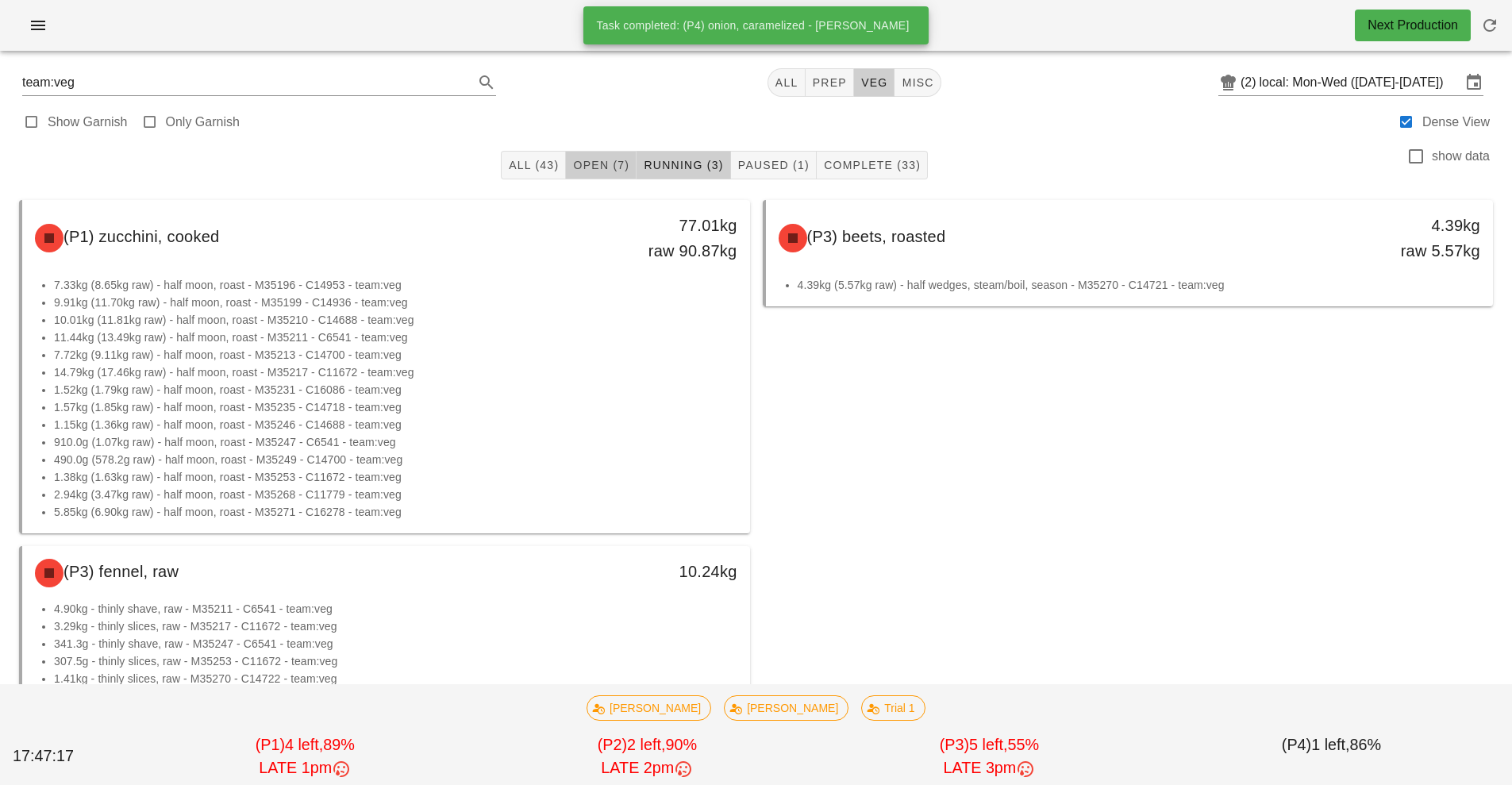
click at [609, 164] on span "Open (7)" at bounding box center [600, 165] width 57 height 13
